Goal: Navigation & Orientation: Go to known website

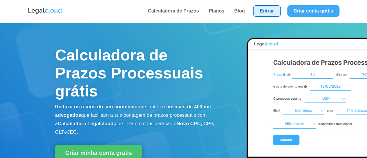
click at [273, 10] on link "Entrar" at bounding box center [267, 11] width 28 height 12
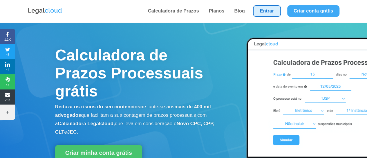
click at [263, 10] on link "Entrar" at bounding box center [267, 11] width 28 height 12
click at [266, 11] on link "Entrar" at bounding box center [267, 11] width 28 height 12
